Goal: Task Accomplishment & Management: Use online tool/utility

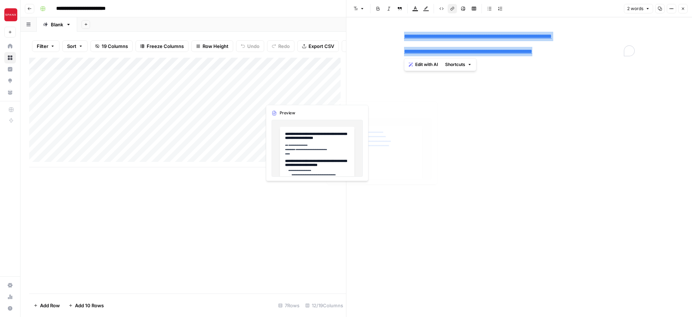
scroll to position [398, 0]
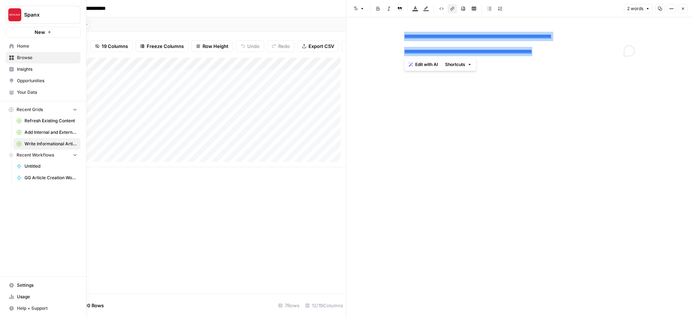
click at [35, 178] on span "GG Article Creation Workflow" at bounding box center [51, 178] width 53 height 6
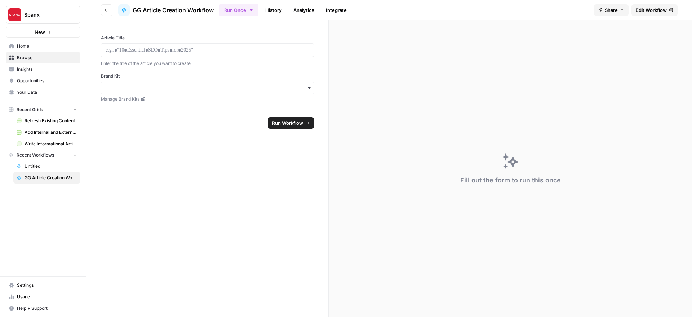
click at [652, 9] on span "Edit Workflow" at bounding box center [651, 9] width 31 height 7
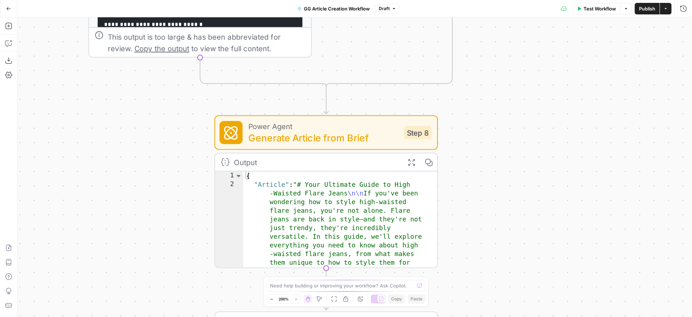
drag, startPoint x: 480, startPoint y: 79, endPoint x: 479, endPoint y: 132, distance: 52.7
click at [473, 183] on div "true false true false Workflow Set Inputs Inputs Power Agent Generate Content B…" at bounding box center [354, 167] width 675 height 300
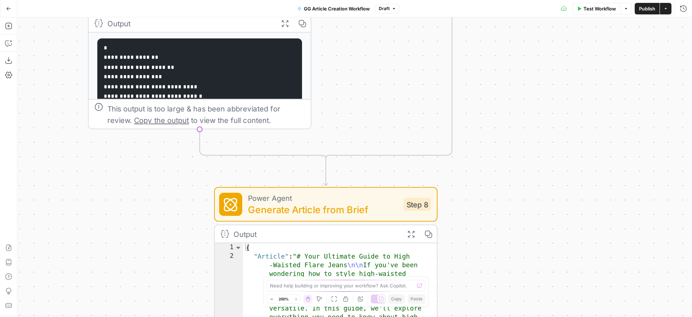
drag, startPoint x: 483, startPoint y: 67, endPoint x: 482, endPoint y: 161, distance: 93.4
click at [482, 161] on div "true false true false Workflow Set Inputs Inputs Power Agent Generate Content B…" at bounding box center [354, 167] width 675 height 300
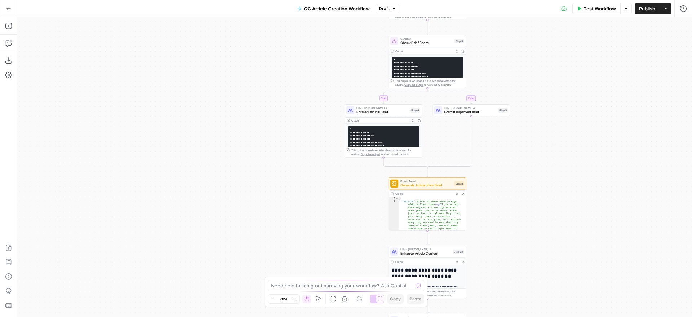
click at [482, 161] on div "true false true false Workflow Set Inputs Inputs Power Agent Generate Content B…" at bounding box center [354, 167] width 675 height 300
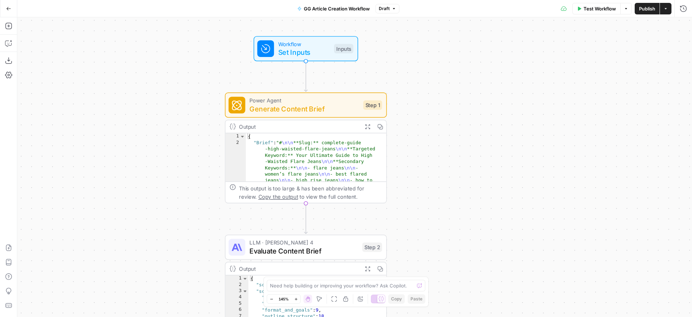
drag, startPoint x: 477, startPoint y: 107, endPoint x: 451, endPoint y: 193, distance: 90.5
click at [451, 193] on div "true false true false Workflow Set Inputs Inputs Power Agent Generate Content B…" at bounding box center [354, 167] width 675 height 300
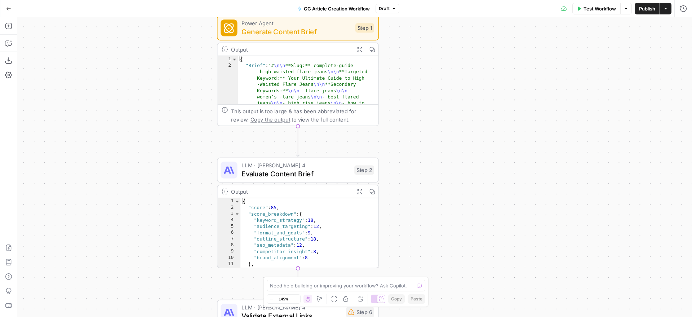
drag, startPoint x: 407, startPoint y: 203, endPoint x: 400, endPoint y: 118, distance: 85.8
click at [400, 118] on div "true false true false Workflow Set Inputs Inputs Power Agent Generate Content B…" at bounding box center [354, 167] width 675 height 300
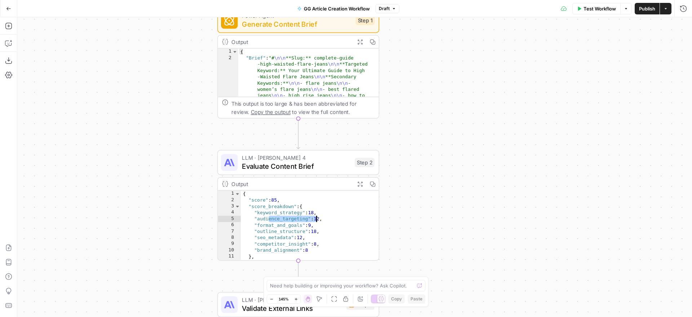
drag, startPoint x: 259, startPoint y: 211, endPoint x: 293, endPoint y: 211, distance: 33.5
click at [293, 211] on div "{ "score" : 85 , "score_breakdown" : { "keyword_strategy" : 18 , "audience_targ…" at bounding box center [306, 254] width 130 height 126
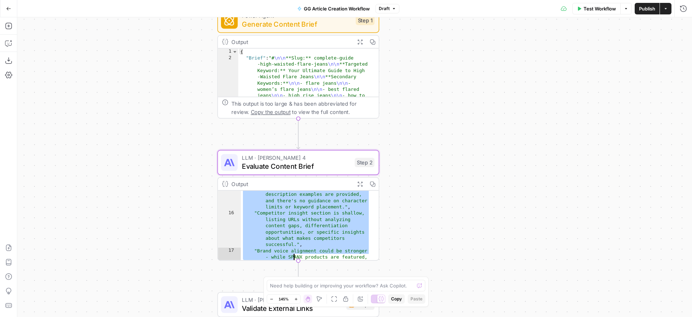
drag, startPoint x: 258, startPoint y: 245, endPoint x: 287, endPoint y: 247, distance: 29.3
click at [287, 247] on div ""SEO metadata guidance is incomplete - no specific title tag or meta descriptio…" at bounding box center [306, 247] width 130 height 138
type textarea "**********"
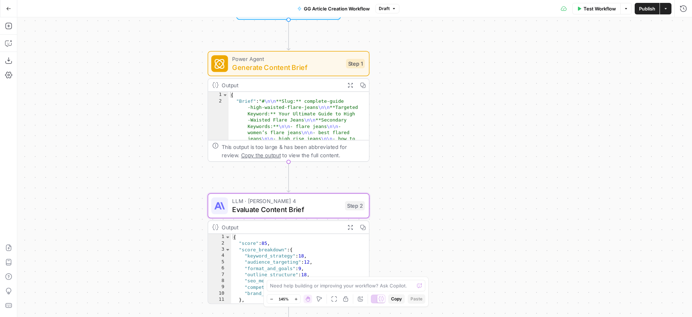
drag, startPoint x: 431, startPoint y: 115, endPoint x: 419, endPoint y: 212, distance: 98.0
click at [419, 212] on div "true false true false Workflow Set Inputs Inputs Power Agent Generate Content B…" at bounding box center [354, 167] width 675 height 300
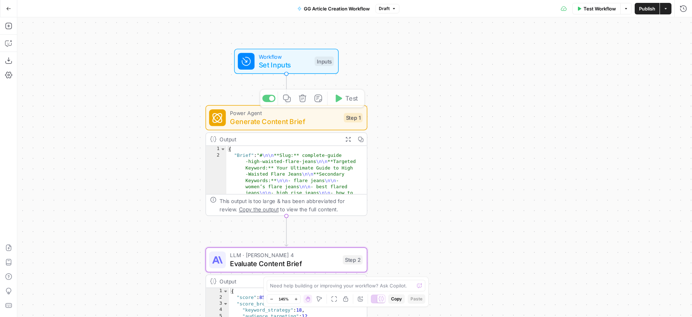
click at [294, 66] on span "Set Inputs" at bounding box center [285, 65] width 52 height 10
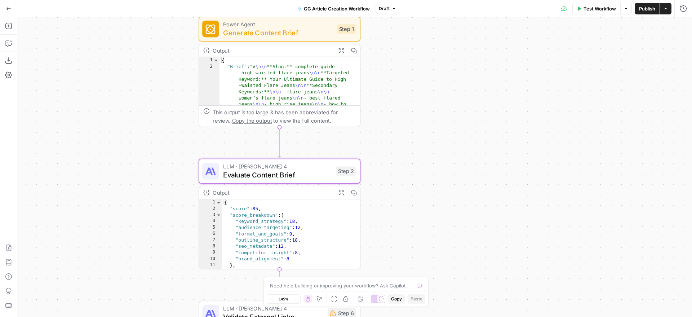
drag, startPoint x: 439, startPoint y: 148, endPoint x: 434, endPoint y: 52, distance: 96.0
click at [434, 52] on div "true false true false Workflow Set Inputs Inputs Power Agent Generate Content B…" at bounding box center [354, 167] width 675 height 300
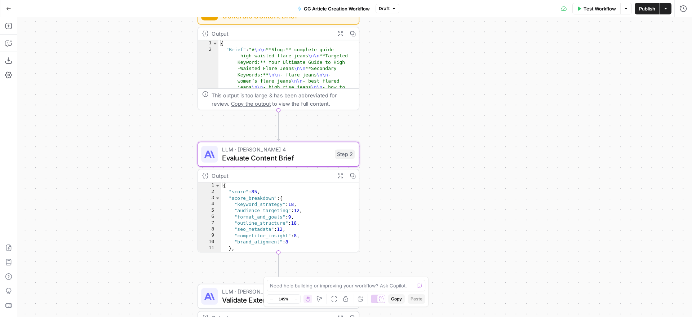
drag, startPoint x: 426, startPoint y: 168, endPoint x: 424, endPoint y: 59, distance: 109.3
click at [424, 60] on div "true false true false Workflow Set Inputs Inputs Power Agent Generate Content B…" at bounding box center [354, 167] width 675 height 300
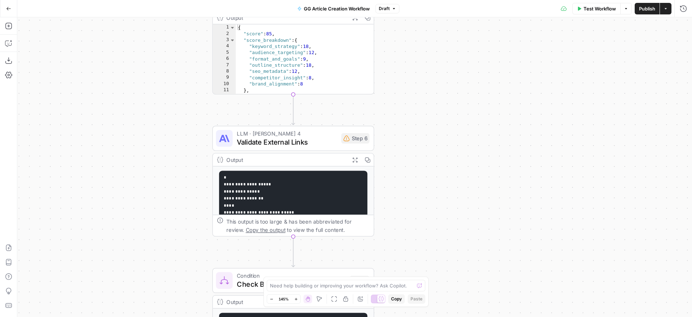
drag, startPoint x: 388, startPoint y: 133, endPoint x: 402, endPoint y: 74, distance: 60.9
click at [402, 74] on div "true false true false Workflow Set Inputs Inputs Power Agent Generate Content B…" at bounding box center [354, 167] width 675 height 300
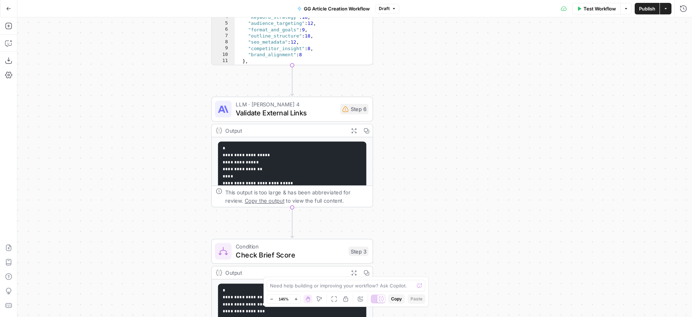
drag, startPoint x: 401, startPoint y: 171, endPoint x: 400, endPoint y: 142, distance: 29.2
click at [400, 142] on div "true false true false Workflow Set Inputs Inputs Power Agent Generate Content B…" at bounding box center [354, 167] width 675 height 300
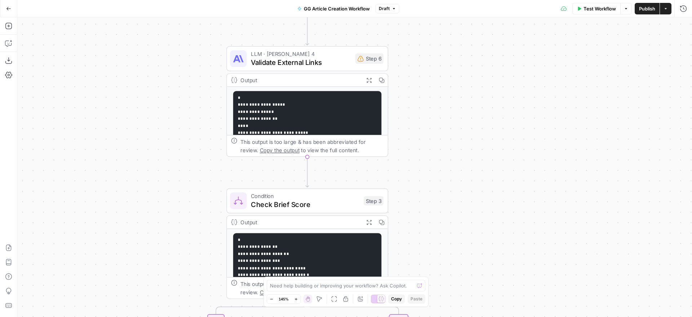
drag, startPoint x: 400, startPoint y: 200, endPoint x: 415, endPoint y: 149, distance: 52.7
click at [415, 149] on div "true false true false Workflow Set Inputs Inputs Power Agent Generate Content B…" at bounding box center [354, 167] width 675 height 300
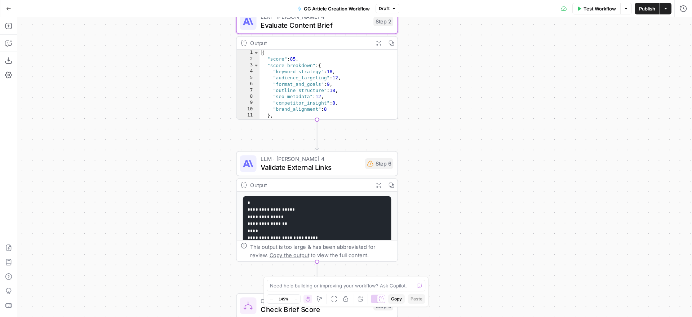
drag, startPoint x: 415, startPoint y: 149, endPoint x: 426, endPoint y: 256, distance: 107.3
click at [426, 256] on div "true false true false Workflow Set Inputs Inputs Power Agent Generate Content B…" at bounding box center [354, 167] width 675 height 300
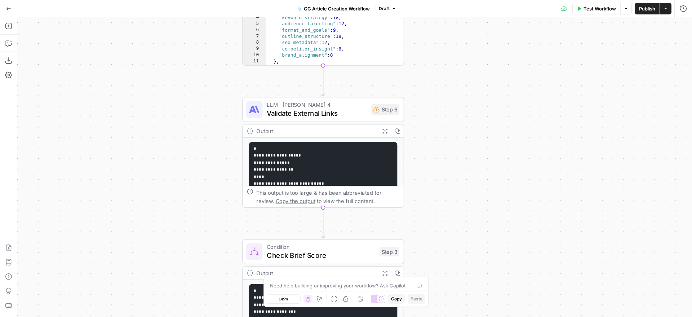
drag, startPoint x: 421, startPoint y: 201, endPoint x: 430, endPoint y: 128, distance: 73.7
click at [430, 128] on div "true false true false Workflow Set Inputs Inputs Power Agent Generate Content B…" at bounding box center [354, 167] width 675 height 300
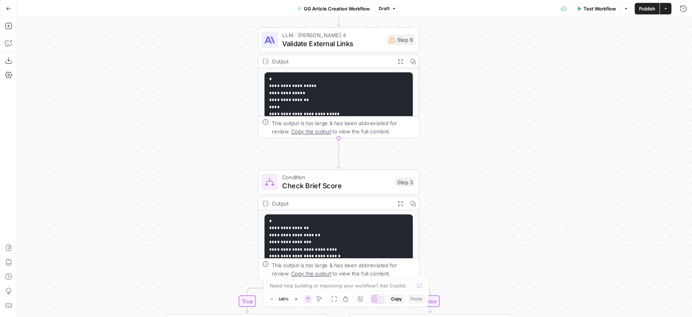
drag, startPoint x: 435, startPoint y: 186, endPoint x: 447, endPoint y: 129, distance: 57.8
click at [447, 129] on div "true false true false Workflow Set Inputs Inputs Power Agent Generate Content B…" at bounding box center [354, 167] width 675 height 300
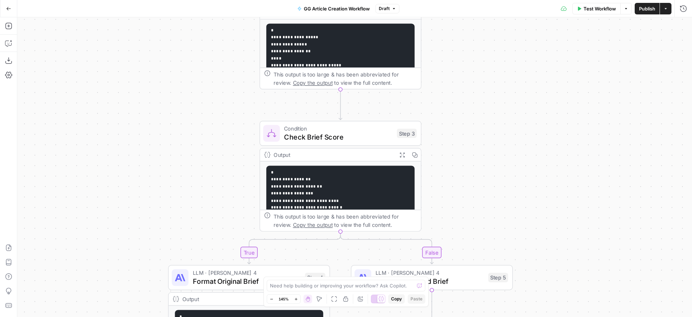
drag, startPoint x: 446, startPoint y: 194, endPoint x: 447, endPoint y: 149, distance: 44.4
click at [447, 149] on div "true false true false Workflow Set Inputs Inputs Power Agent Generate Content B…" at bounding box center [354, 167] width 675 height 300
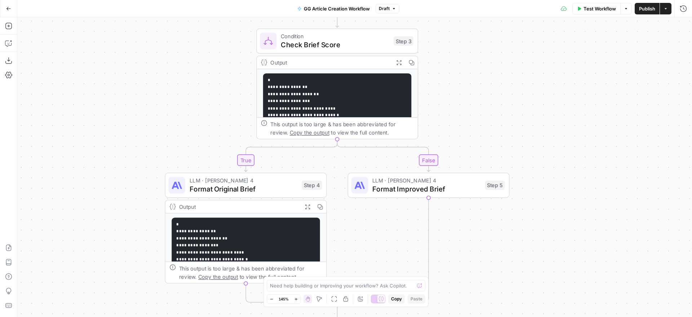
drag, startPoint x: 447, startPoint y: 149, endPoint x: 445, endPoint y: 52, distance: 97.4
click at [445, 52] on div "true false true false Workflow Set Inputs Inputs Power Agent Generate Content B…" at bounding box center [354, 167] width 675 height 300
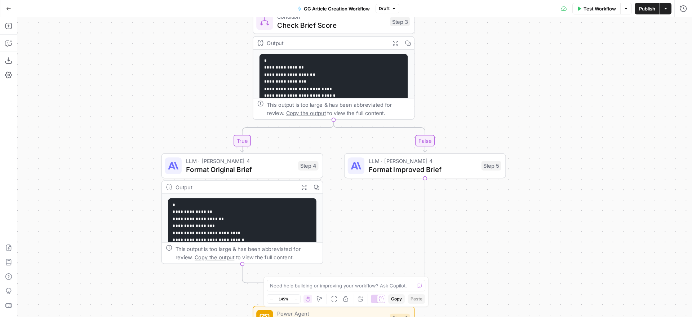
drag, startPoint x: 477, startPoint y: 231, endPoint x: 467, endPoint y: 101, distance: 130.9
click at [467, 101] on div "true false true false Workflow Set Inputs Inputs Power Agent Generate Content B…" at bounding box center [354, 167] width 675 height 300
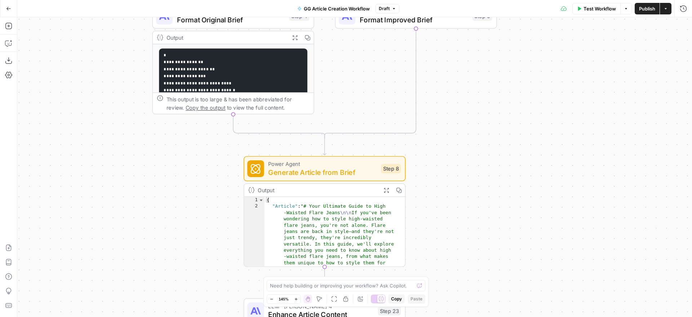
drag, startPoint x: 454, startPoint y: 163, endPoint x: 447, endPoint y: 89, distance: 74.3
click at [447, 89] on div "true false true false Workflow Set Inputs Inputs Power Agent Generate Content B…" at bounding box center [354, 167] width 675 height 300
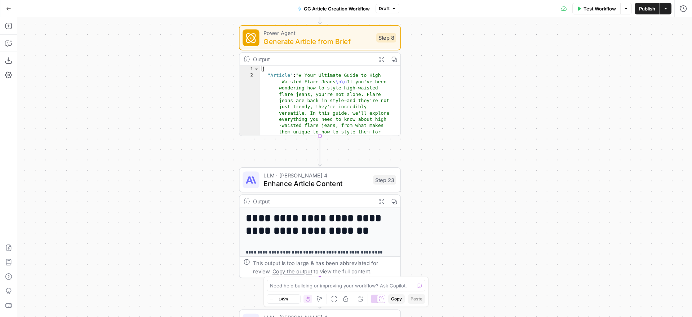
drag, startPoint x: 428, startPoint y: 193, endPoint x: 428, endPoint y: 86, distance: 107.5
click at [428, 86] on div "true false true false Workflow Set Inputs Inputs Power Agent Generate Content B…" at bounding box center [354, 167] width 675 height 300
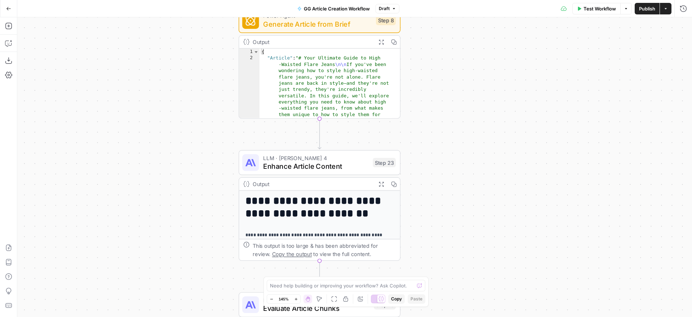
drag, startPoint x: 426, startPoint y: 166, endPoint x: 419, endPoint y: 118, distance: 48.1
click at [419, 118] on div "true false true false Workflow Set Inputs Inputs Power Agent Generate Content B…" at bounding box center [354, 167] width 675 height 300
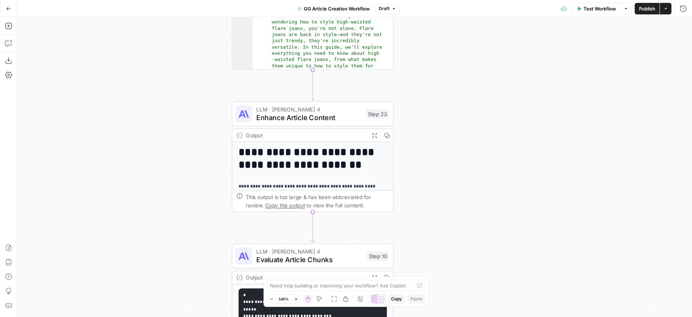
drag, startPoint x: 424, startPoint y: 171, endPoint x: 418, endPoint y: 133, distance: 39.1
click at [418, 133] on div "true false true false Workflow Set Inputs Inputs Power Agent Generate Content B…" at bounding box center [354, 167] width 675 height 300
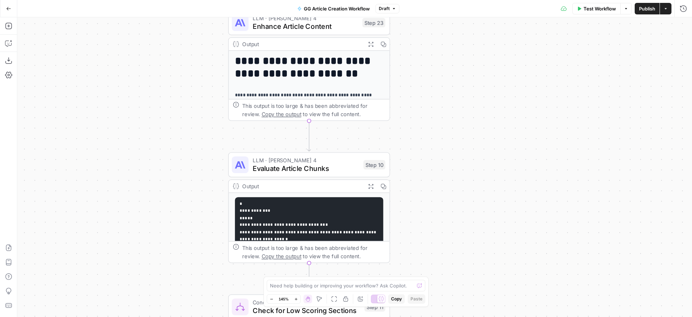
drag, startPoint x: 419, startPoint y: 165, endPoint x: 422, endPoint y: 106, distance: 58.5
click at [422, 106] on div "true false true false Workflow Set Inputs Inputs Power Agent Generate Content B…" at bounding box center [354, 167] width 675 height 300
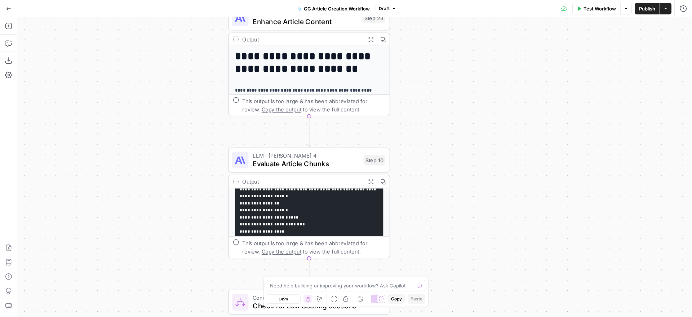
scroll to position [27, 0]
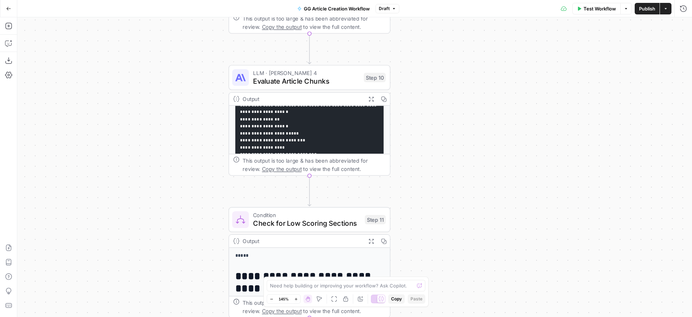
drag, startPoint x: 406, startPoint y: 195, endPoint x: 407, endPoint y: 100, distance: 95.6
click at [407, 100] on div "true false true false Workflow Set Inputs Inputs Power Agent Generate Content B…" at bounding box center [354, 167] width 675 height 300
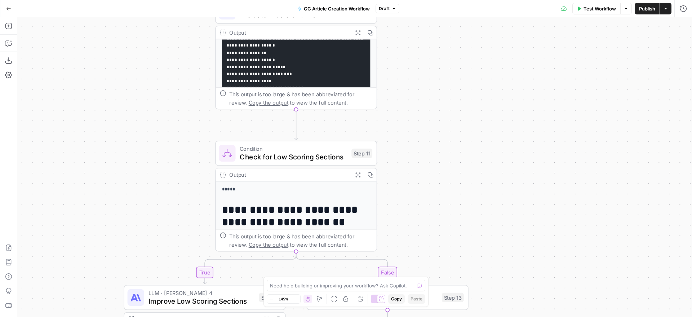
drag, startPoint x: 412, startPoint y: 172, endPoint x: 397, endPoint y: 88, distance: 84.7
click at [397, 88] on div "true false true false Workflow Set Inputs Inputs Power Agent Generate Content B…" at bounding box center [354, 167] width 675 height 300
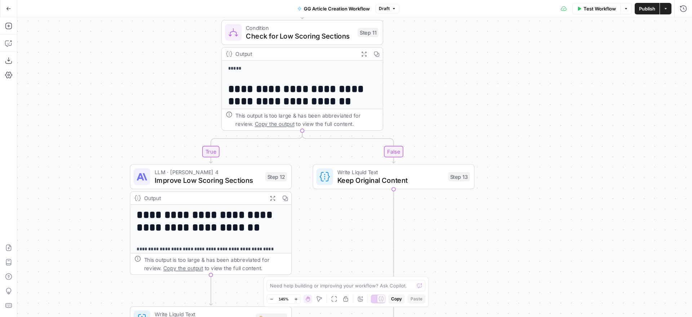
drag, startPoint x: 403, startPoint y: 145, endPoint x: 418, endPoint y: 35, distance: 111.0
click at [418, 35] on div "true false true false Workflow Set Inputs Inputs Power Agent Generate Content B…" at bounding box center [354, 167] width 675 height 300
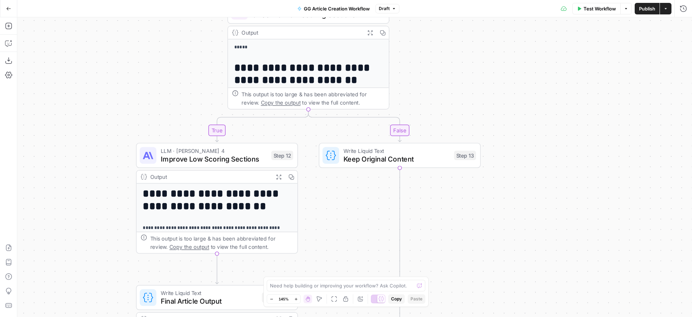
drag, startPoint x: 321, startPoint y: 193, endPoint x: 305, endPoint y: 73, distance: 120.8
click at [305, 73] on div "true false true false Workflow Set Inputs Inputs Power Agent Generate Content B…" at bounding box center [354, 167] width 675 height 300
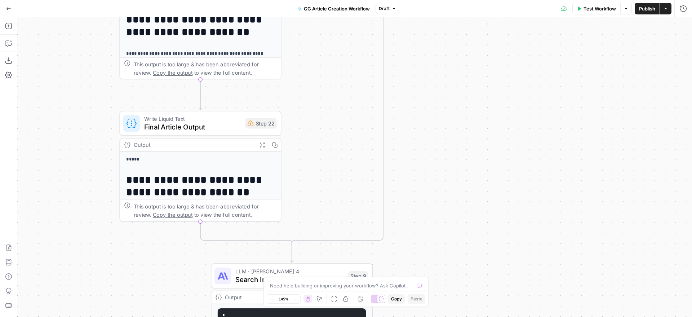
drag, startPoint x: 308, startPoint y: 147, endPoint x: 309, endPoint y: 75, distance: 72.1
click at [309, 75] on div "true false true false Workflow Set Inputs Inputs Power Agent Generate Content B…" at bounding box center [354, 167] width 675 height 300
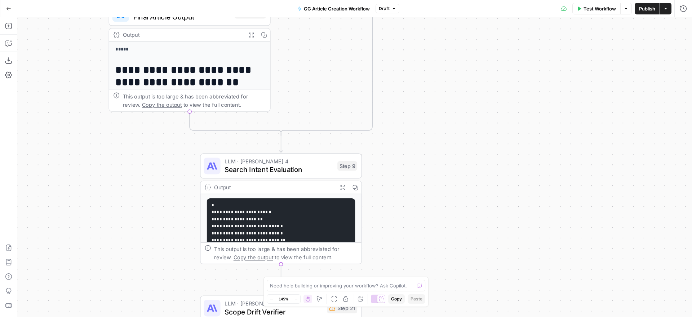
drag, startPoint x: 427, startPoint y: 215, endPoint x: 414, endPoint y: 119, distance: 96.2
click at [414, 119] on div "true false true false Workflow Set Inputs Inputs Power Agent Generate Content B…" at bounding box center [354, 167] width 675 height 300
drag, startPoint x: 252, startPoint y: 220, endPoint x: 252, endPoint y: 227, distance: 7.2
click at [252, 227] on code "**********" at bounding box center [281, 299] width 138 height 195
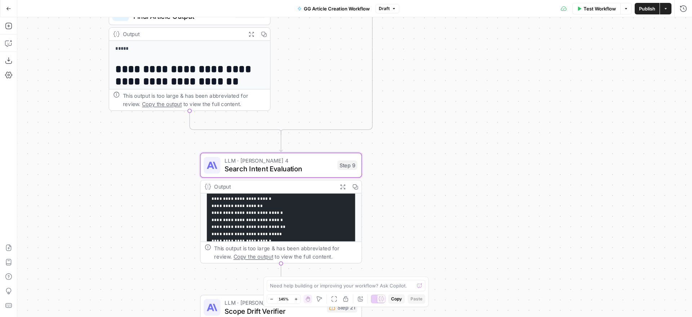
scroll to position [16, 0]
click at [406, 178] on div "true false true false Workflow Set Inputs Inputs Power Agent Generate Content B…" at bounding box center [354, 167] width 675 height 300
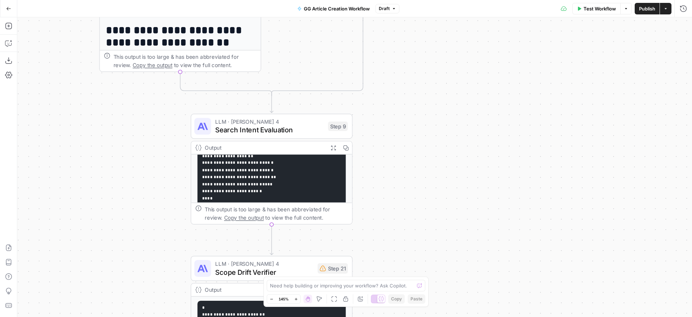
drag, startPoint x: 406, startPoint y: 178, endPoint x: 394, endPoint y: 116, distance: 63.0
click at [394, 116] on div "true false true false Workflow Set Inputs Inputs Power Agent Generate Content B…" at bounding box center [354, 167] width 675 height 300
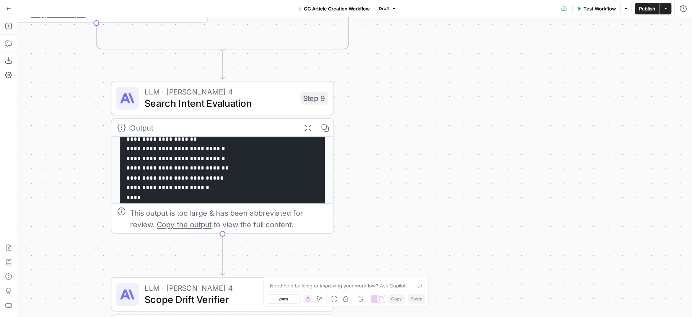
click at [238, 154] on pre "**********" at bounding box center [222, 251] width 205 height 282
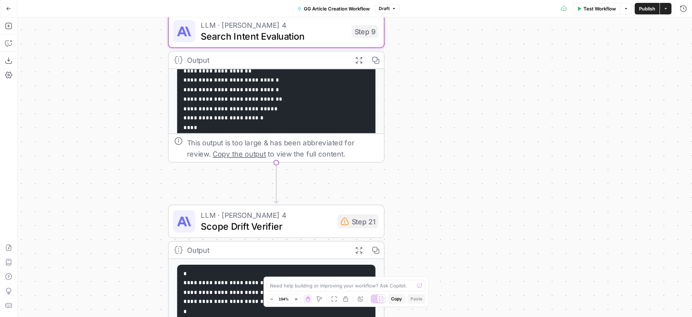
click at [356, 58] on icon "button" at bounding box center [359, 60] width 8 height 8
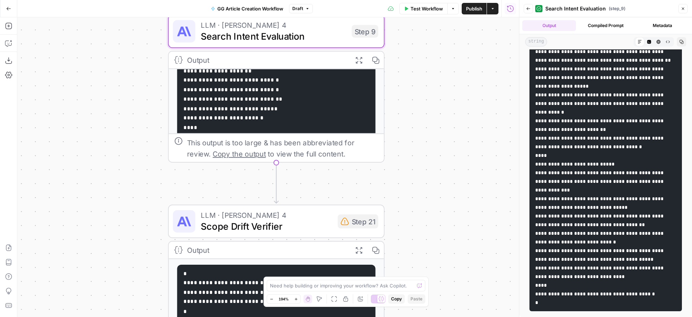
scroll to position [237, 0]
drag, startPoint x: 559, startPoint y: 119, endPoint x: 595, endPoint y: 135, distance: 39.9
click at [595, 135] on code at bounding box center [603, 108] width 136 height 394
drag, startPoint x: 553, startPoint y: 148, endPoint x: 584, endPoint y: 164, distance: 34.5
click at [584, 164] on pre at bounding box center [606, 107] width 153 height 407
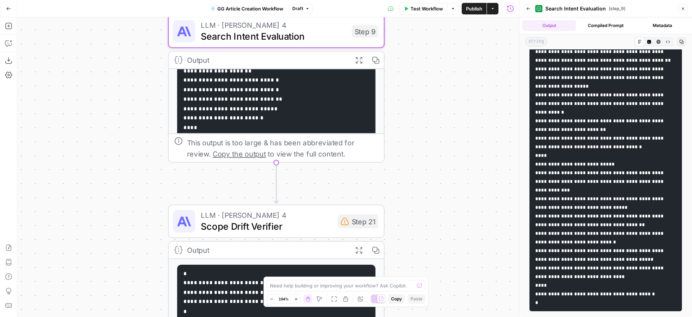
drag, startPoint x: 553, startPoint y: 175, endPoint x: 569, endPoint y: 182, distance: 17.4
click at [569, 182] on code at bounding box center [603, 108] width 136 height 394
drag, startPoint x: 552, startPoint y: 200, endPoint x: 595, endPoint y: 213, distance: 45.1
click at [595, 213] on pre at bounding box center [606, 107] width 153 height 407
drag, startPoint x: 555, startPoint y: 225, endPoint x: 574, endPoint y: 243, distance: 26.5
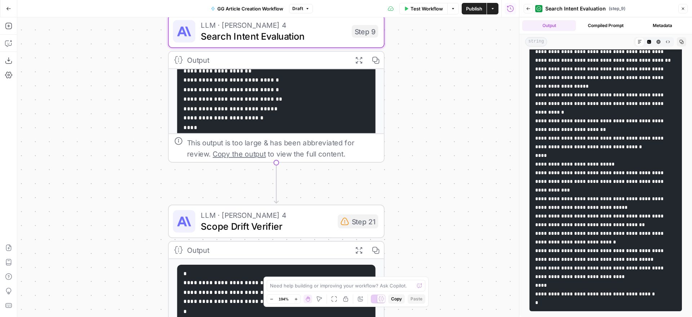
click at [574, 243] on pre at bounding box center [606, 107] width 153 height 407
drag, startPoint x: 550, startPoint y: 251, endPoint x: 570, endPoint y: 259, distance: 21.4
click at [570, 259] on code at bounding box center [603, 108] width 136 height 394
drag, startPoint x: 537, startPoint y: 287, endPoint x: 581, endPoint y: 282, distance: 44.3
click at [581, 282] on pre at bounding box center [606, 107] width 153 height 407
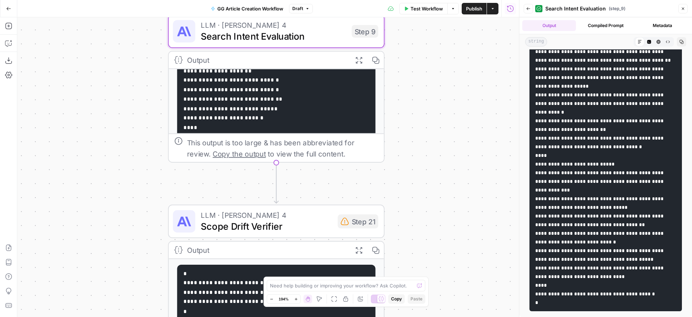
click at [566, 286] on code at bounding box center [603, 108] width 136 height 394
drag, startPoint x: 566, startPoint y: 286, endPoint x: 544, endPoint y: 283, distance: 21.5
click at [544, 283] on code at bounding box center [603, 108] width 136 height 394
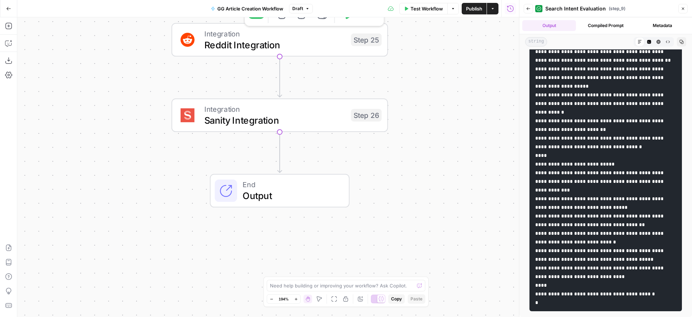
click at [328, 37] on span "Reddit Integration" at bounding box center [274, 44] width 141 height 14
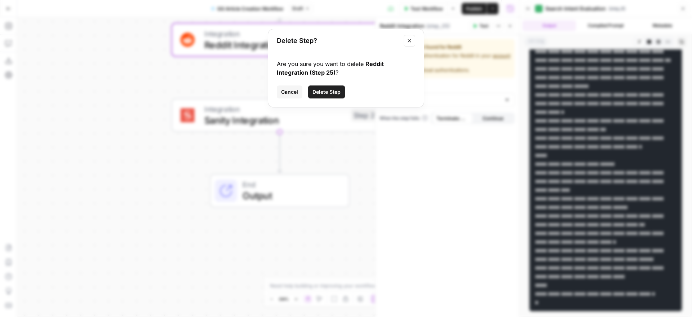
click at [330, 91] on span "Delete Step" at bounding box center [327, 91] width 28 height 7
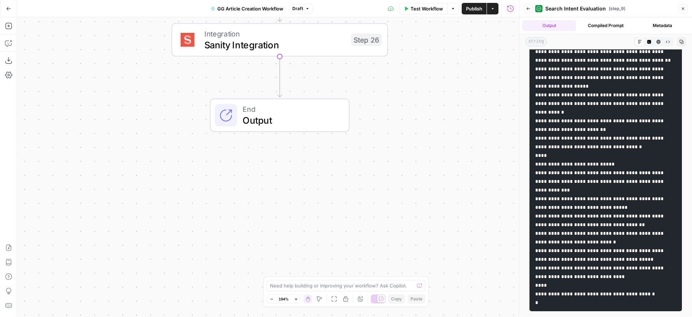
click at [292, 43] on span "Sanity Integration" at bounding box center [274, 44] width 141 height 14
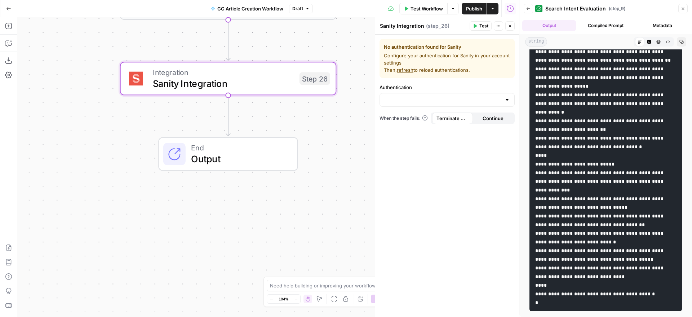
click at [282, 77] on span "Sanity Integration" at bounding box center [223, 83] width 141 height 14
click at [246, 52] on icon "button" at bounding box center [250, 53] width 10 height 10
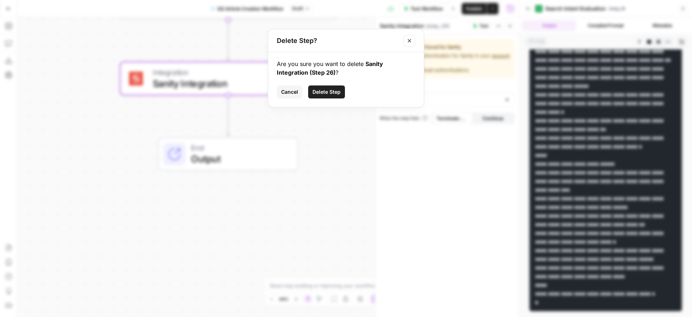
click at [336, 91] on span "Delete Step" at bounding box center [327, 91] width 28 height 7
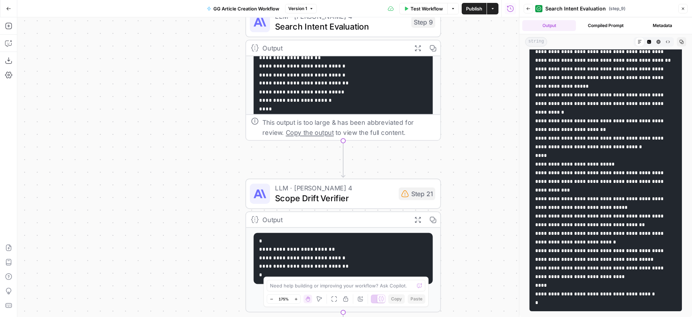
drag, startPoint x: 460, startPoint y: 87, endPoint x: 450, endPoint y: 72, distance: 18.3
click at [450, 72] on div "true false true false Workflow Set Inputs Inputs Power Agent Generate Content B…" at bounding box center [268, 167] width 502 height 300
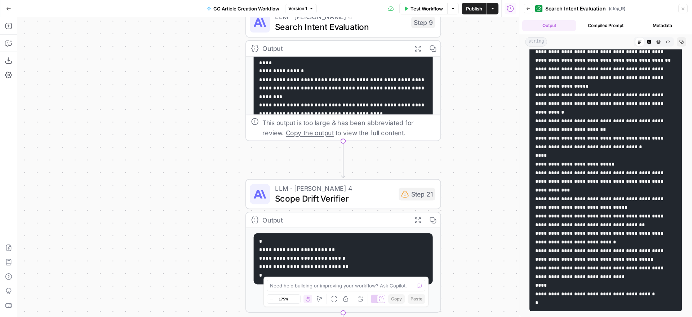
scroll to position [45, 0]
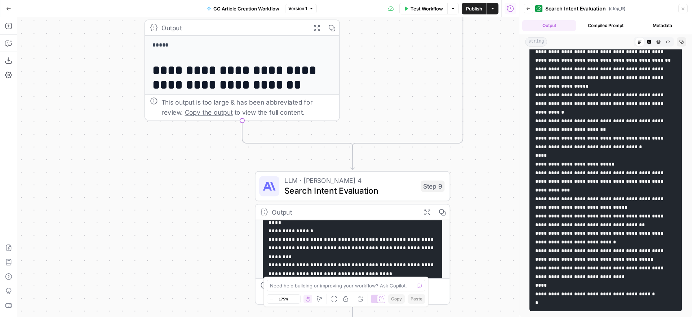
drag, startPoint x: 469, startPoint y: 80, endPoint x: 478, endPoint y: 244, distance: 164.3
click at [478, 244] on div "true false true false Workflow Set Inputs Inputs Power Agent Generate Content B…" at bounding box center [268, 167] width 502 height 300
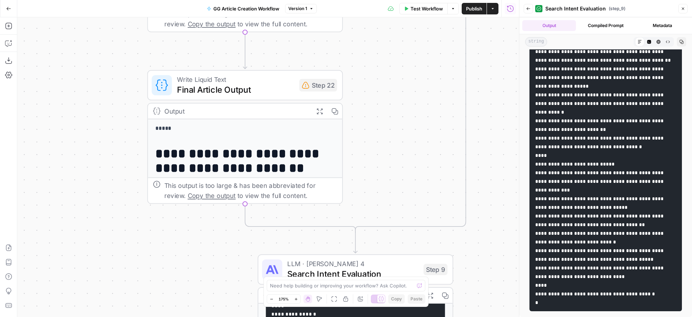
drag, startPoint x: 485, startPoint y: 107, endPoint x: 488, endPoint y: 190, distance: 83.0
click at [488, 190] on div "true false true false Workflow Set Inputs Inputs Power Agent Generate Content B…" at bounding box center [268, 167] width 502 height 300
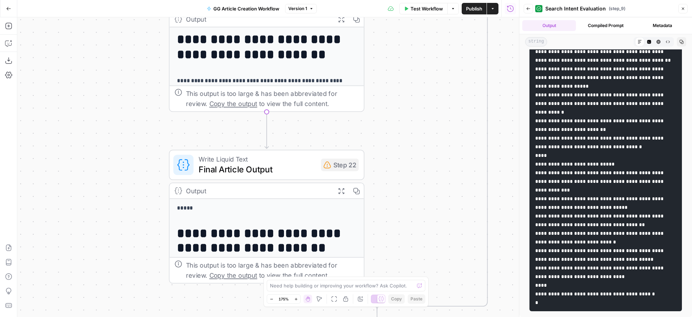
drag, startPoint x: 476, startPoint y: 83, endPoint x: 500, endPoint y: 166, distance: 86.0
click at [499, 166] on div "true false true false Workflow Set Inputs Inputs Power Agent Generate Content B…" at bounding box center [268, 167] width 502 height 300
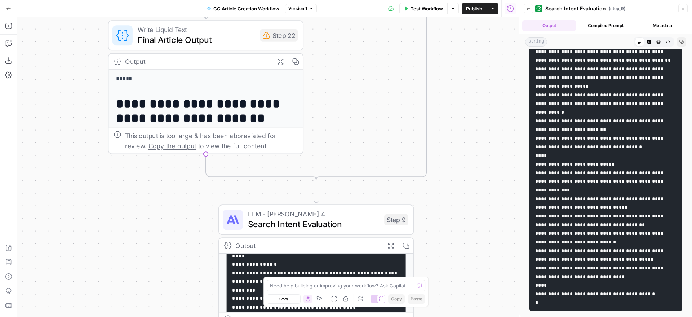
drag, startPoint x: 439, startPoint y: 83, endPoint x: 376, endPoint y: -53, distance: 149.1
click at [376, 0] on html "Spanx New Home Browse Insights Opportunities Your Data Recent Grids Refresh Exi…" at bounding box center [346, 158] width 692 height 317
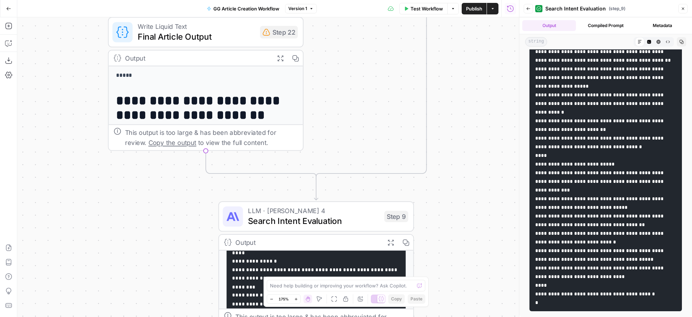
click at [299, 217] on span "Search Intent Evaluation" at bounding box center [313, 221] width 131 height 13
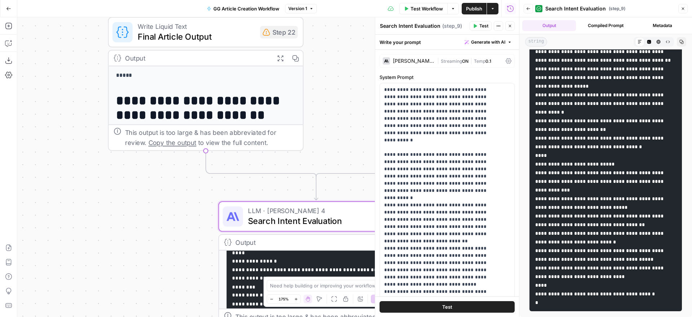
click at [506, 59] on icon at bounding box center [509, 60] width 6 height 5
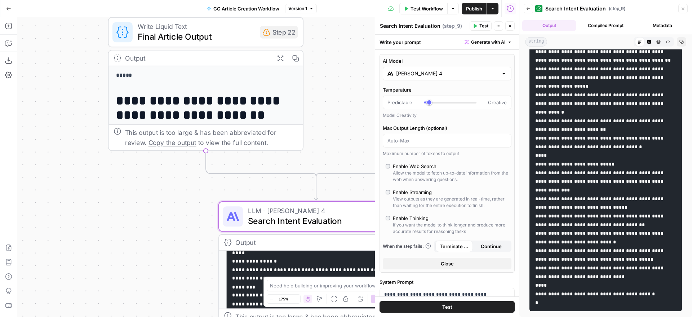
click at [502, 73] on div "[PERSON_NAME] 4" at bounding box center [447, 74] width 129 height 14
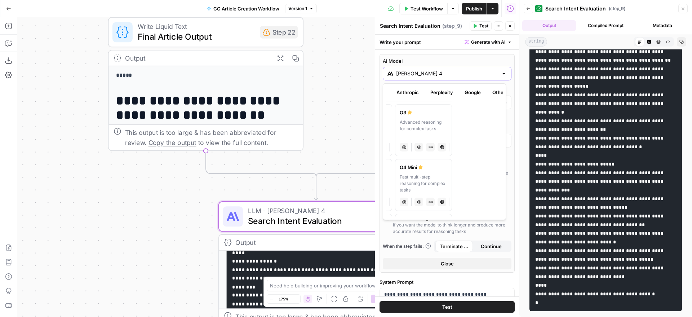
scroll to position [0, 58]
click at [467, 91] on button "Google" at bounding box center [466, 93] width 25 height 12
click at [508, 27] on icon "button" at bounding box center [510, 26] width 4 height 4
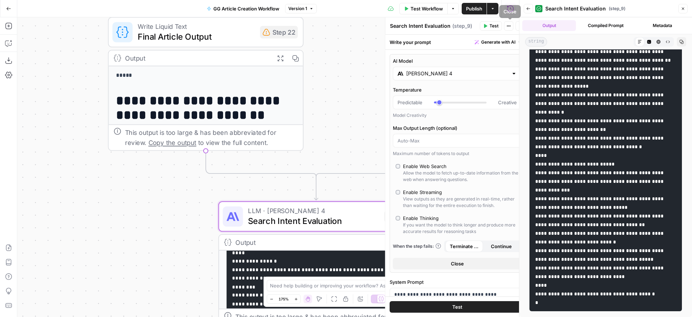
scroll to position [9, 0]
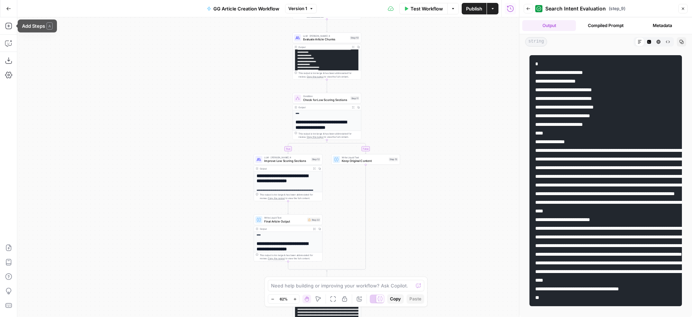
click at [9, 11] on icon "button" at bounding box center [8, 8] width 5 height 5
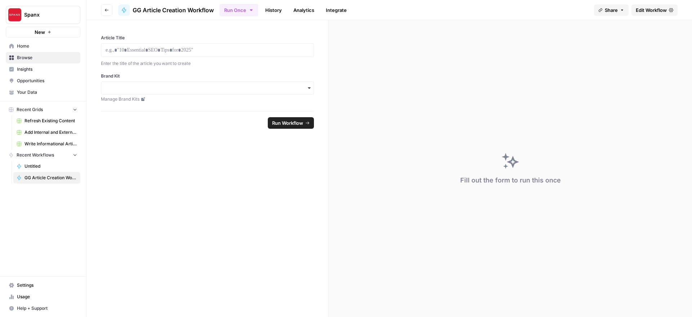
click at [36, 89] on span "Your Data" at bounding box center [47, 92] width 60 height 6
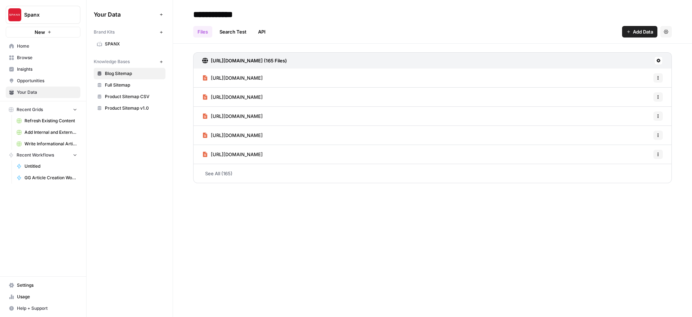
click at [113, 44] on span "SPANX" at bounding box center [133, 44] width 57 height 6
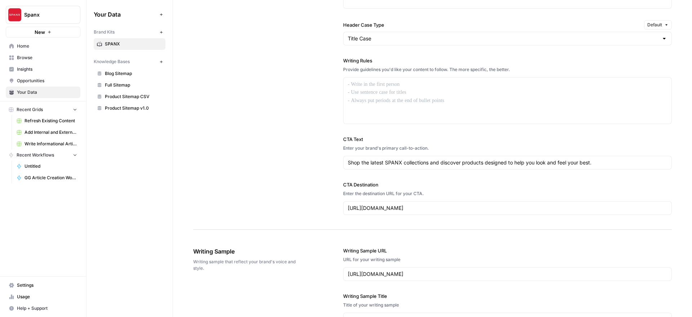
scroll to position [574, 0]
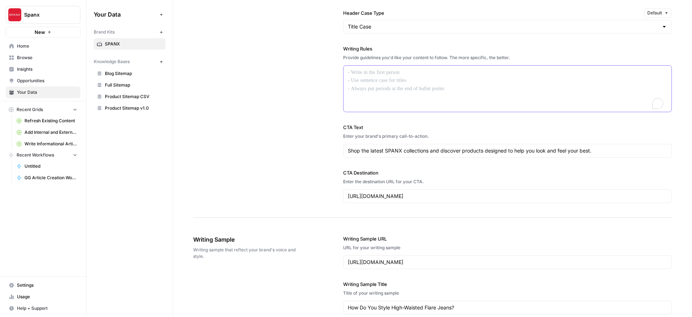
click at [367, 83] on div "To enrich screen reader interactions, please activate Accessibility in Grammarl…" at bounding box center [508, 89] width 328 height 46
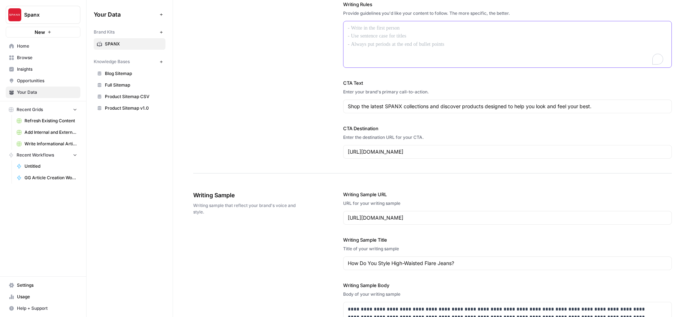
scroll to position [0, 0]
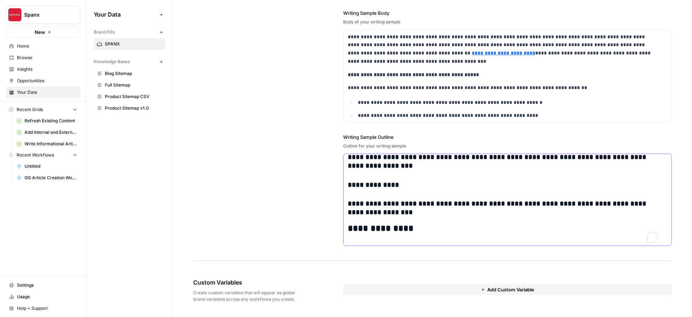
drag, startPoint x: 411, startPoint y: 221, endPoint x: 388, endPoint y: 198, distance: 32.6
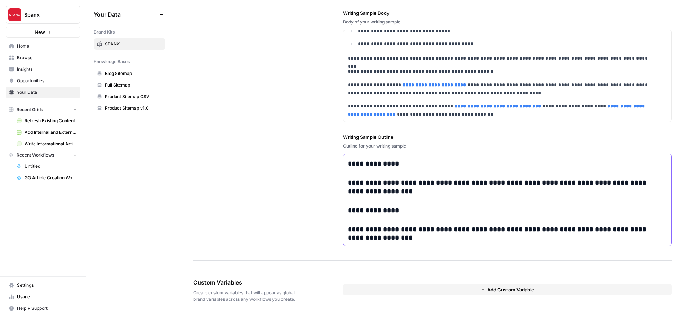
click at [367, 167] on h3 "**********" at bounding box center [503, 163] width 310 height 9
click at [376, 204] on div "**********" at bounding box center [508, 7] width 328 height 526
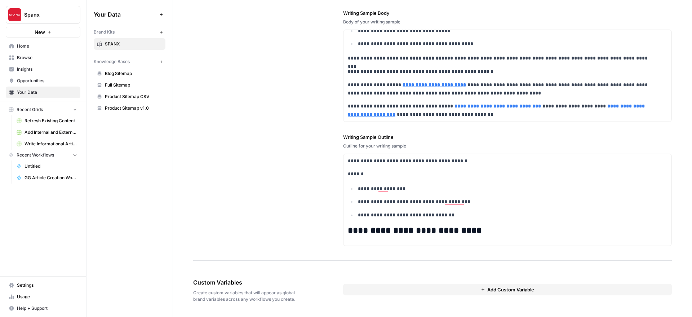
click at [45, 18] on span "Spanx" at bounding box center [46, 14] width 44 height 7
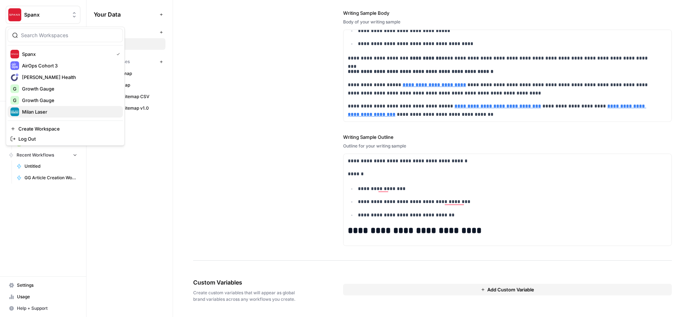
click at [33, 111] on span "Milan Laser" at bounding box center [69, 111] width 95 height 7
